Goal: Task Accomplishment & Management: Manage account settings

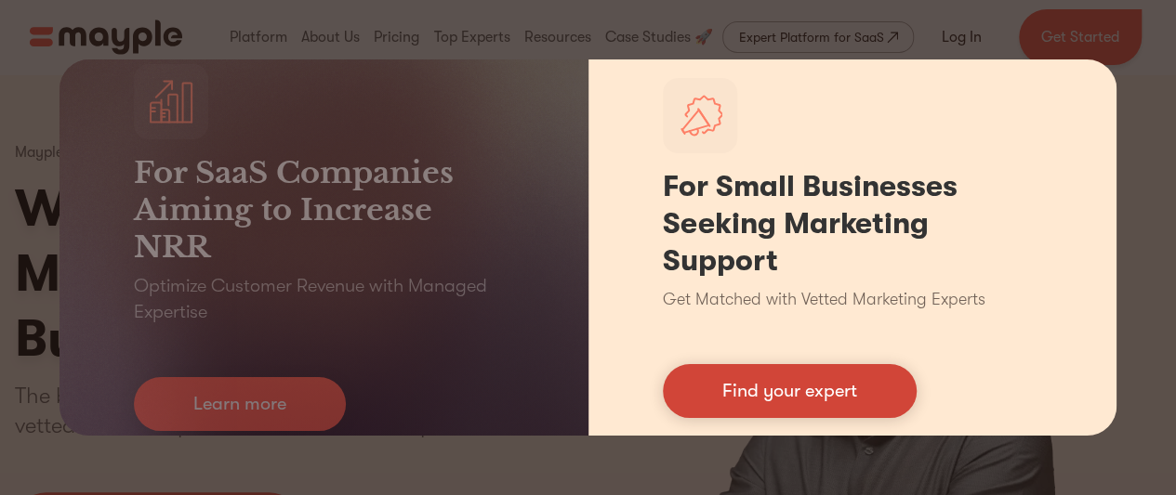
click at [766, 391] on link "Find your expert" at bounding box center [790, 391] width 254 height 54
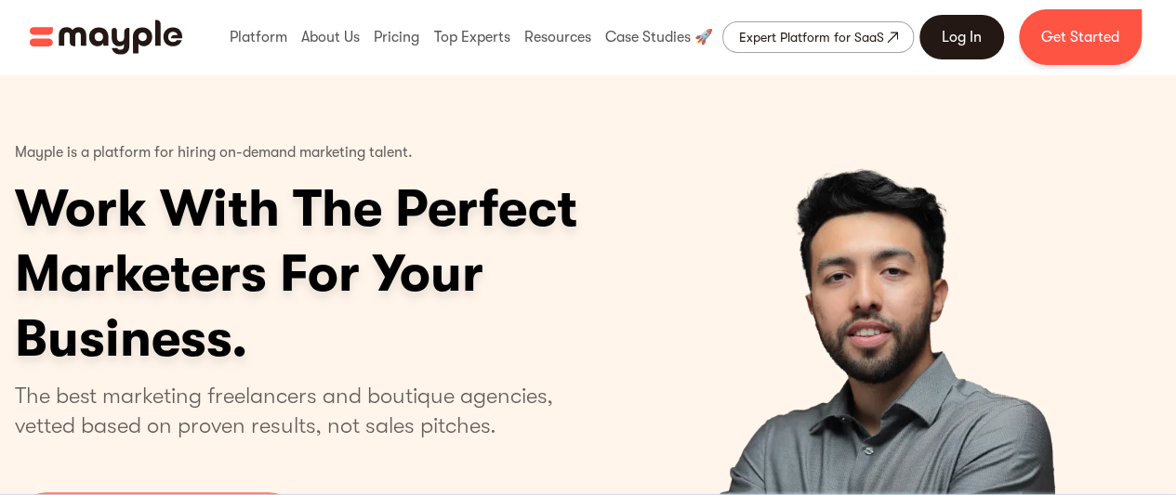
click at [949, 40] on link "Log In" at bounding box center [961, 37] width 85 height 45
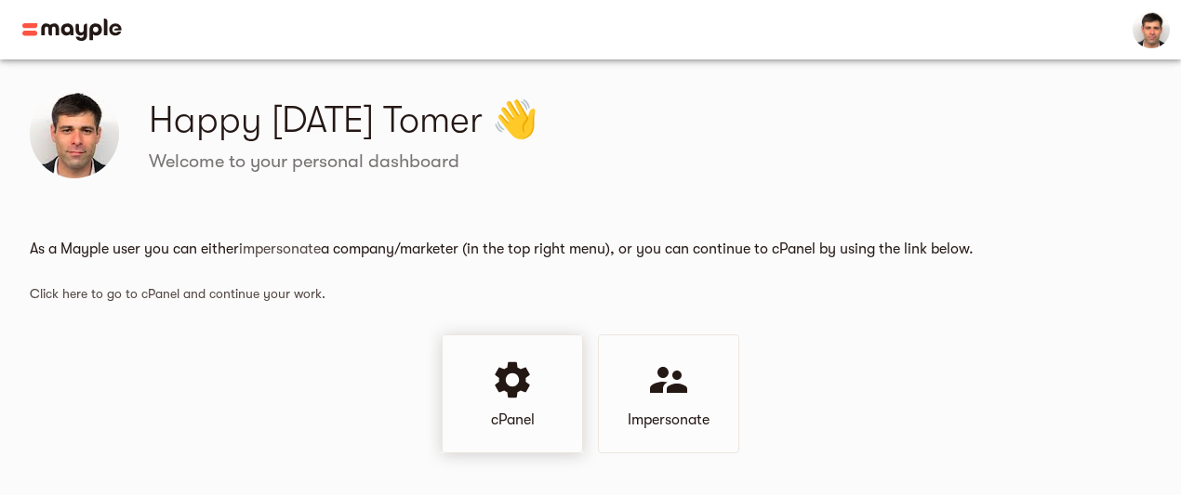
click at [498, 389] on icon at bounding box center [512, 379] width 34 height 35
